Goal: Information Seeking & Learning: Find specific fact

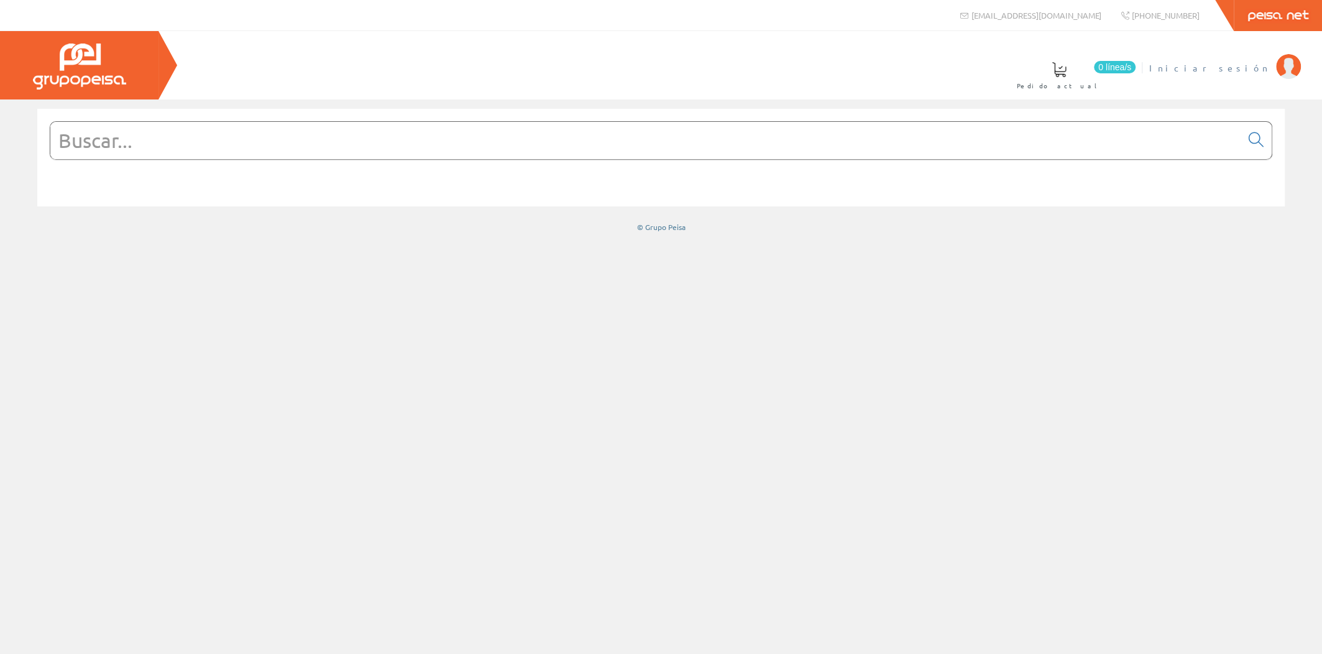
click at [1227, 66] on span "Iniciar sesión" at bounding box center [1209, 68] width 121 height 12
click at [634, 139] on input "text" at bounding box center [645, 140] width 1190 height 37
paste input "21532500"
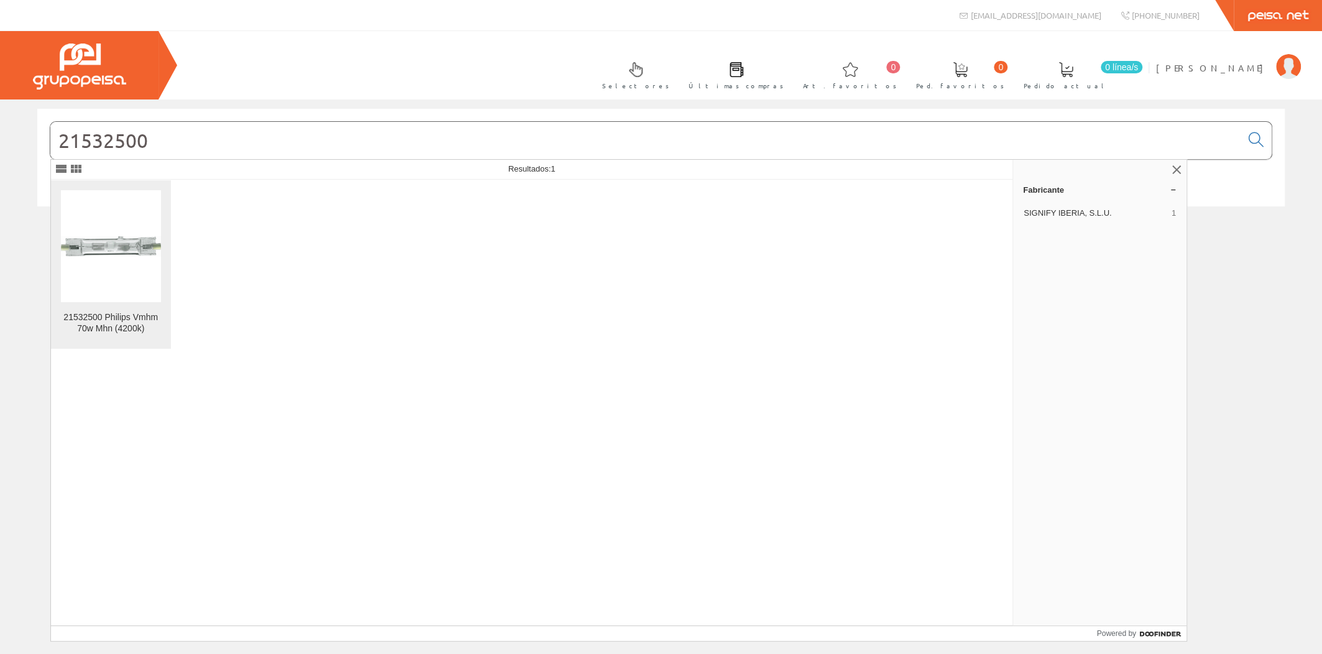
type input "21532500"
click at [122, 317] on div "21532500 Philips Vmhm 70w Mhn (4200k)" at bounding box center [111, 323] width 100 height 22
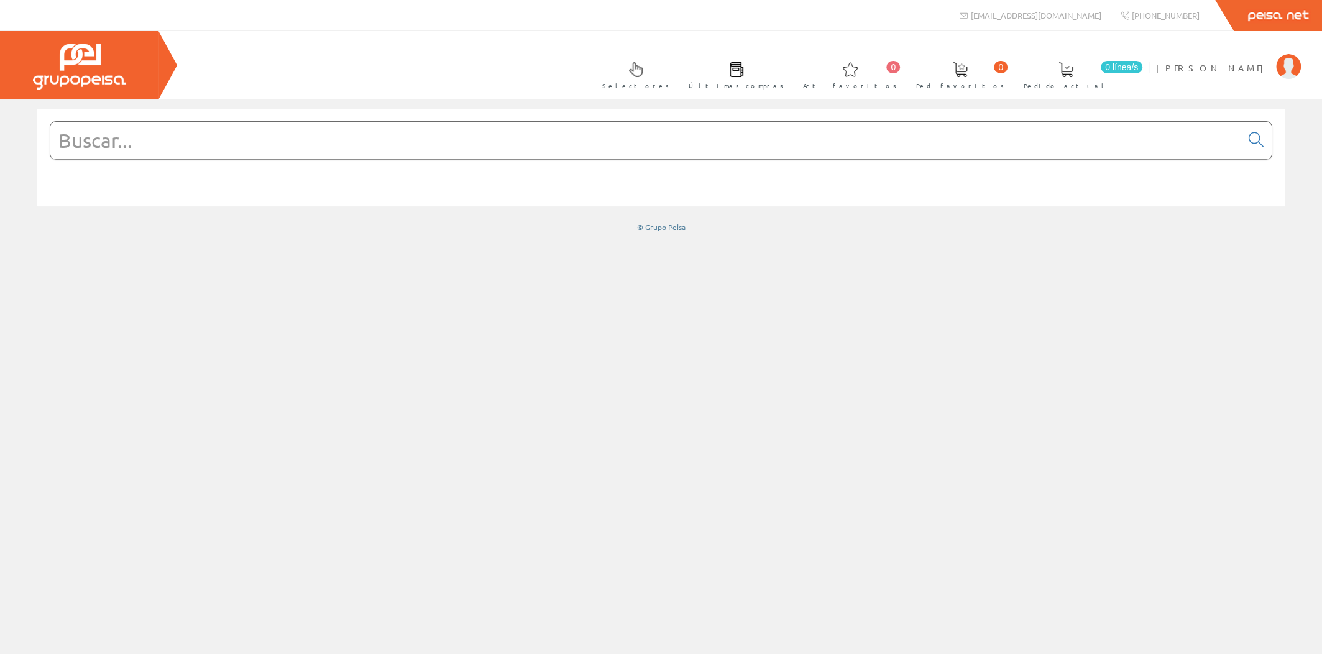
click at [634, 135] on input "text" at bounding box center [645, 140] width 1190 height 37
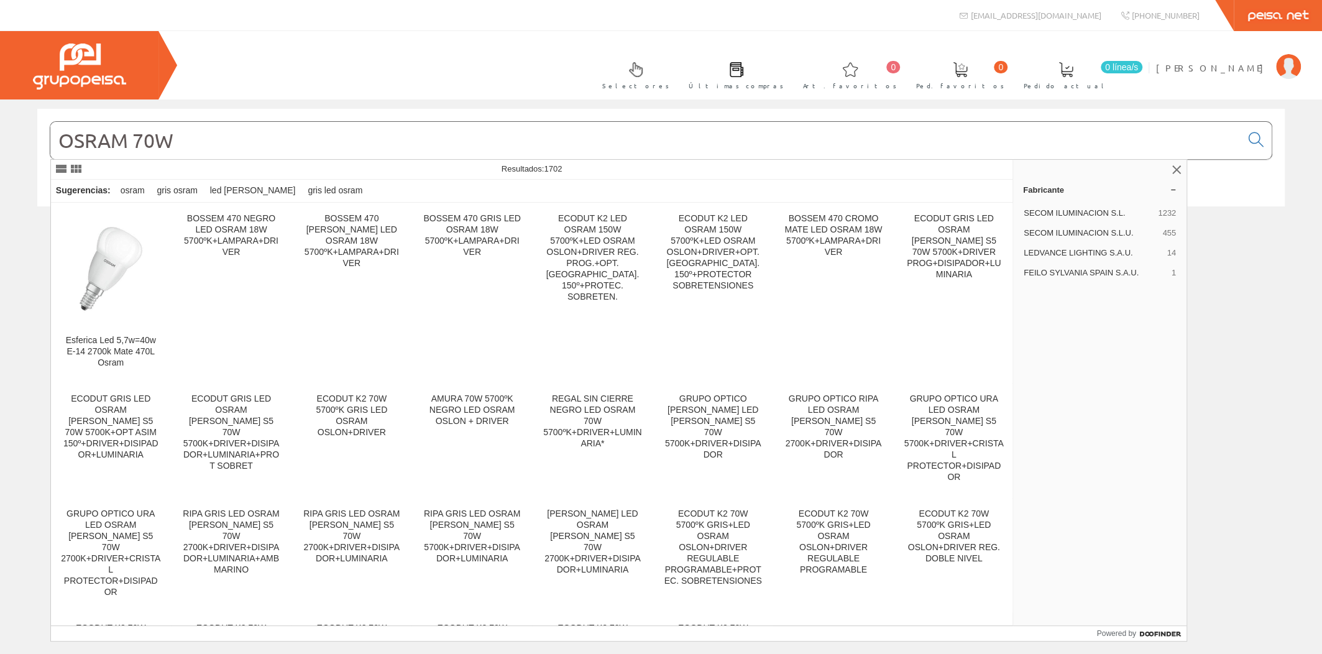
type input "OSRAM 70W"
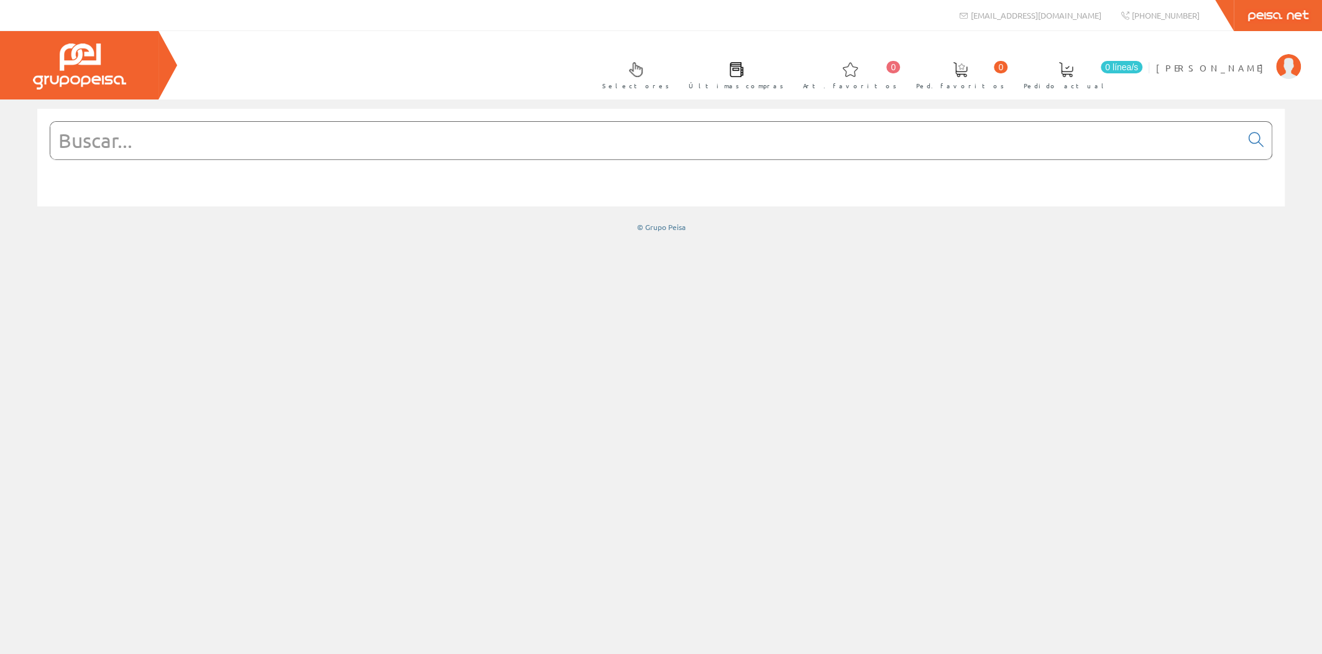
click at [678, 139] on input "text" at bounding box center [645, 140] width 1190 height 37
paste input "118055"
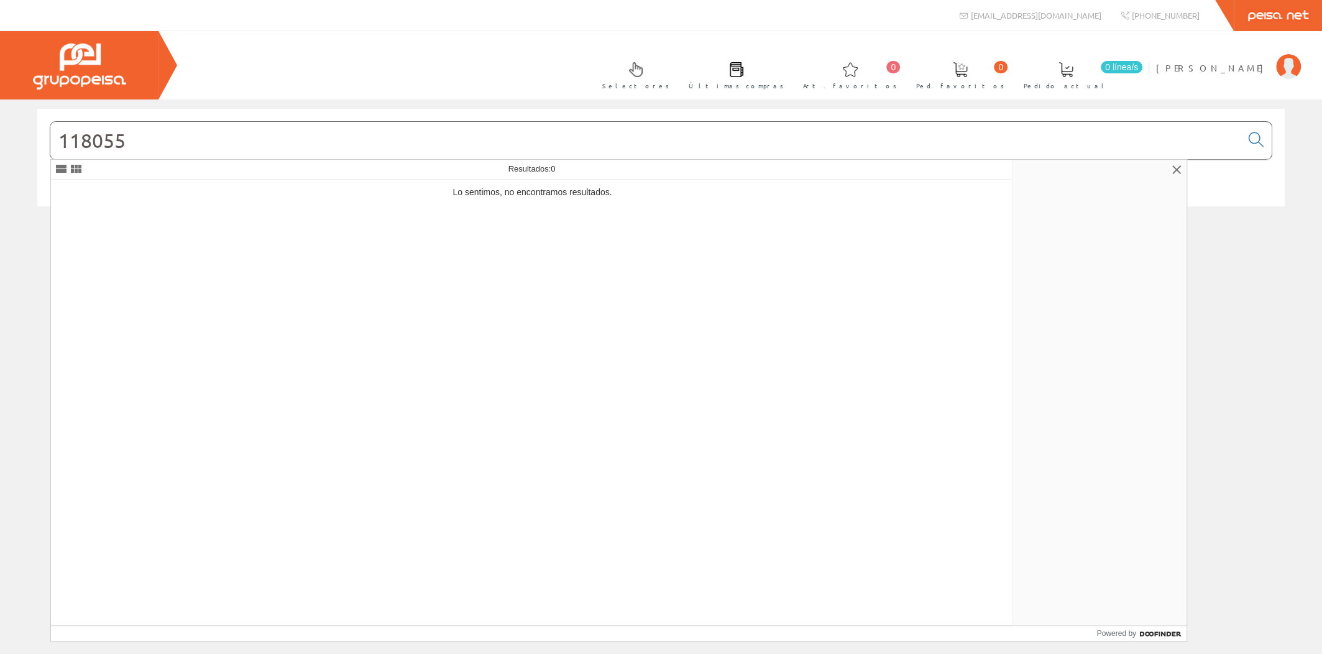
type input "118055"
